Goal: Navigation & Orientation: Find specific page/section

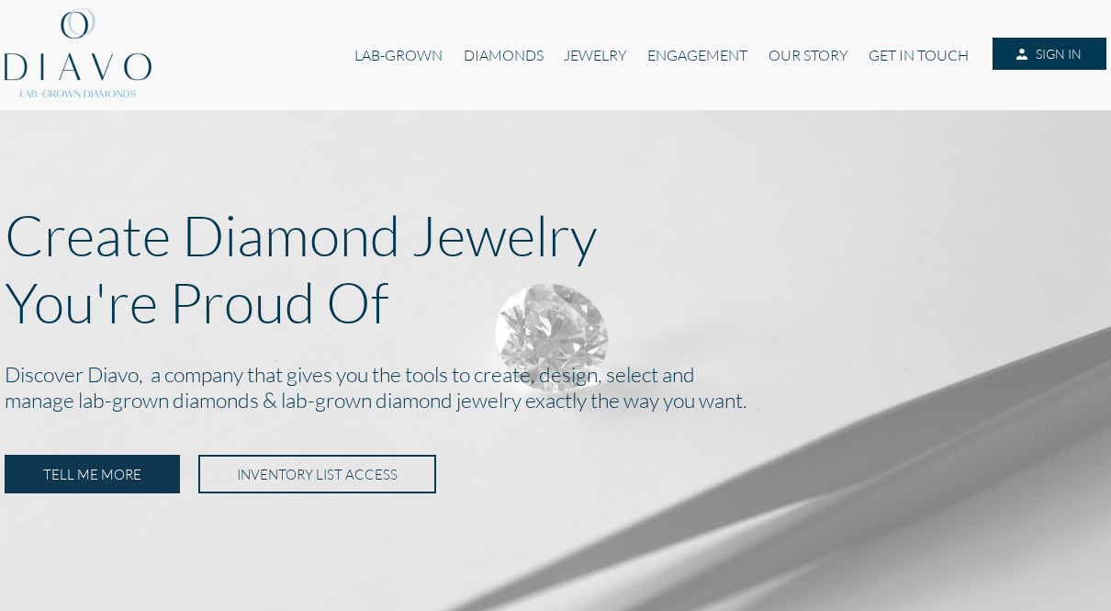
click at [394, 44] on link "LAB-GROWN" at bounding box center [398, 55] width 108 height 35
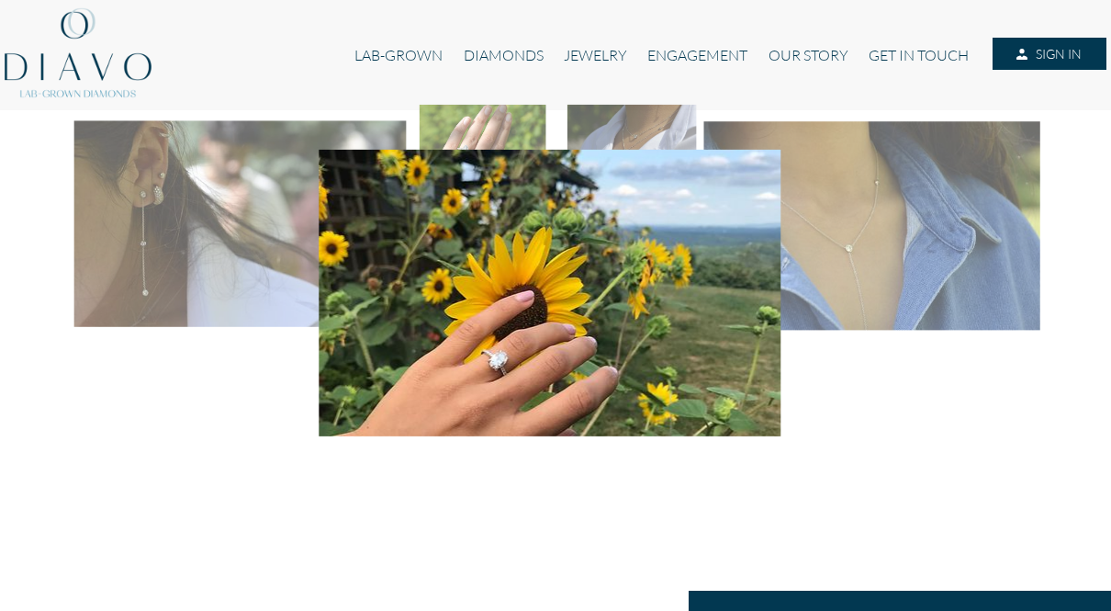
click at [509, 53] on link "DIAMONDS" at bounding box center [504, 55] width 100 height 35
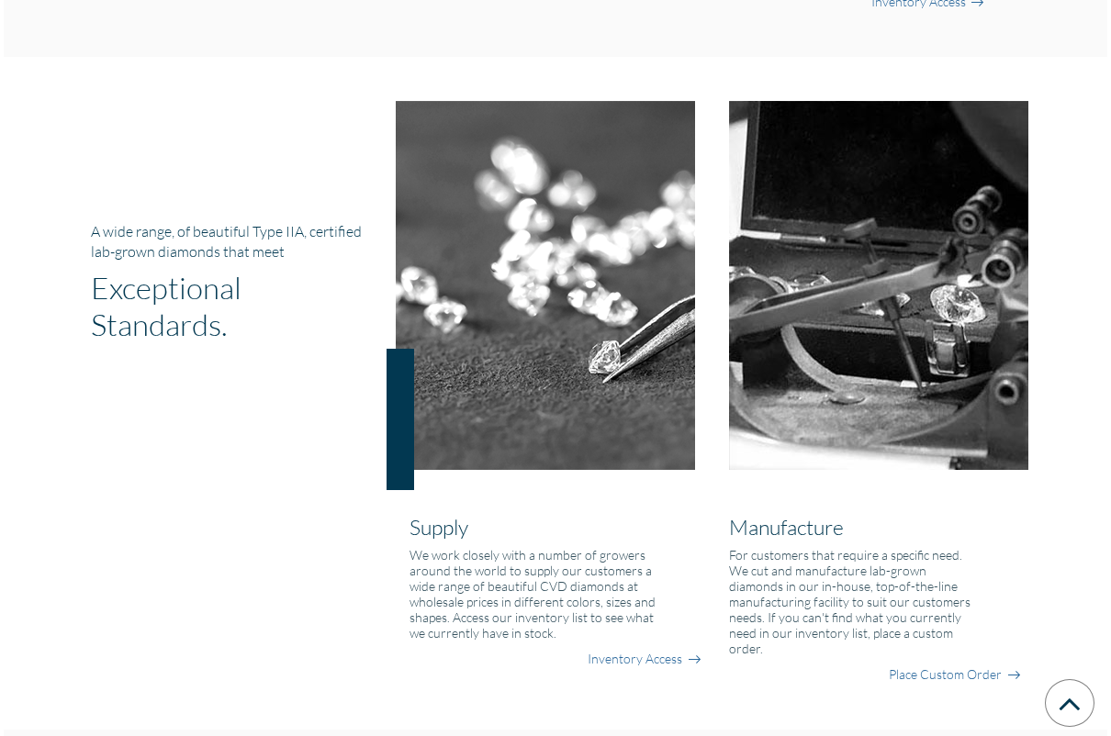
scroll to position [1206, 0]
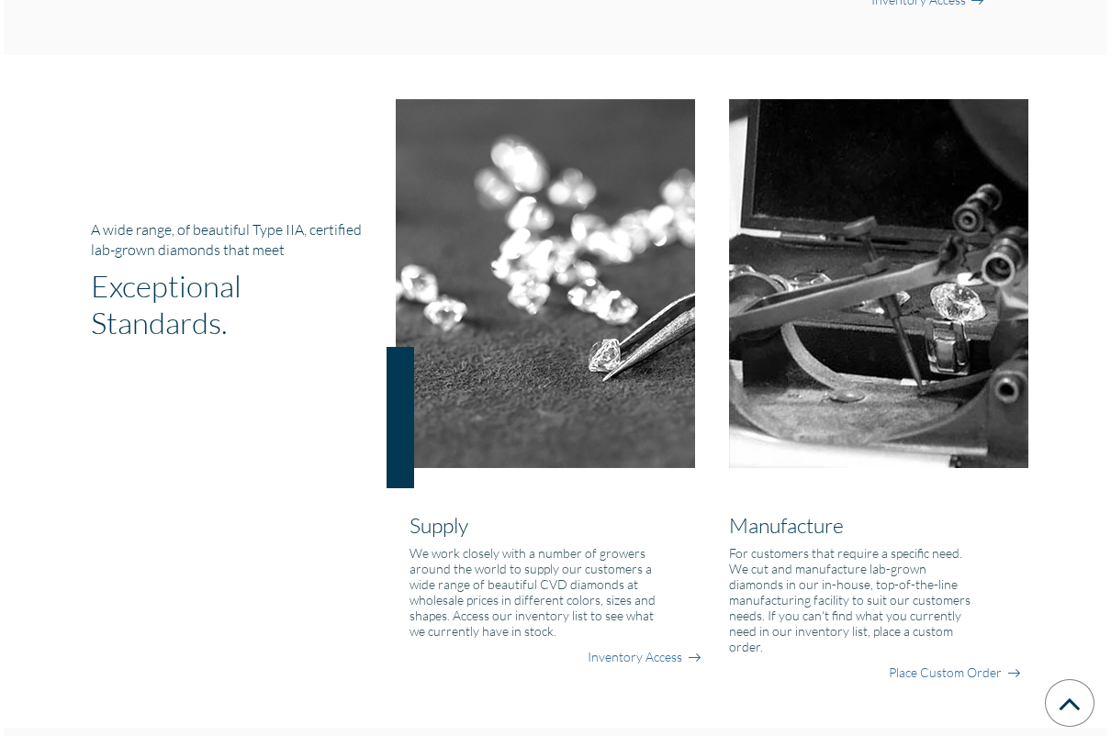
click at [658, 610] on link "Inventory Access" at bounding box center [635, 657] width 95 height 18
